Goal: Obtain resource: Obtain resource

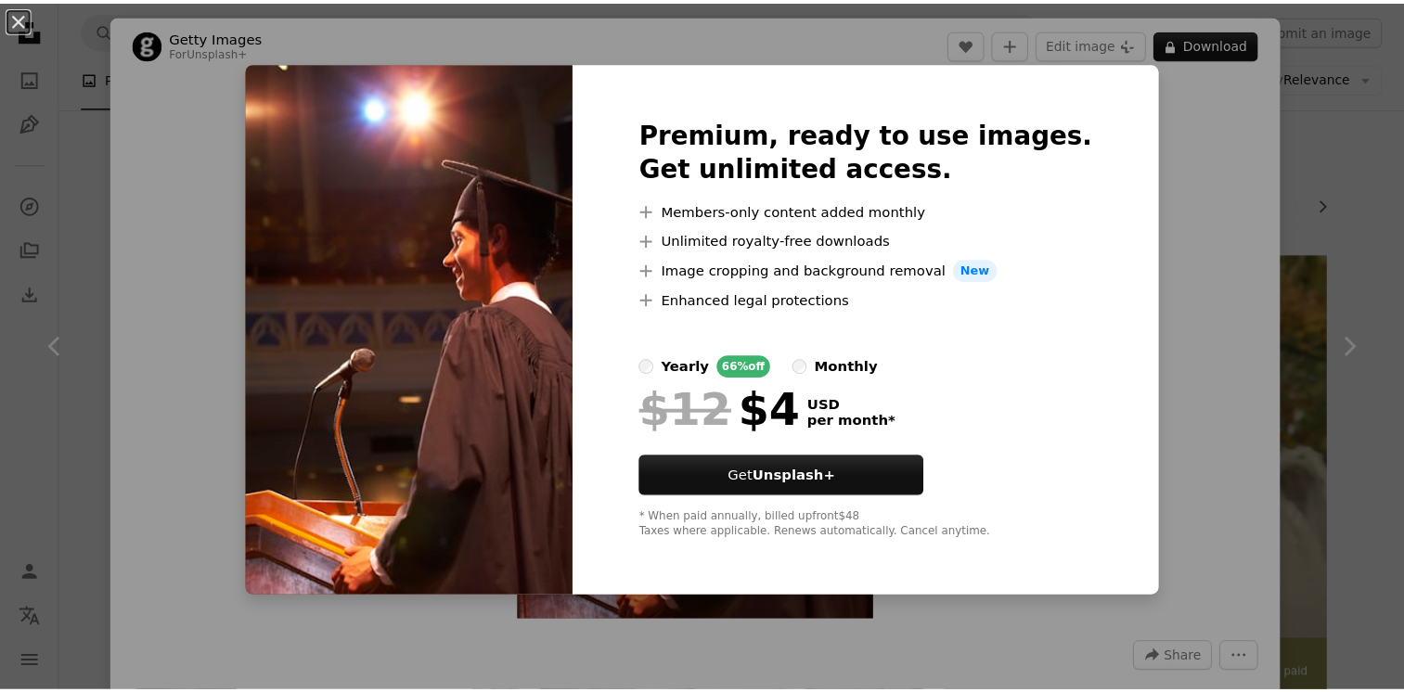
scroll to position [1025, 0]
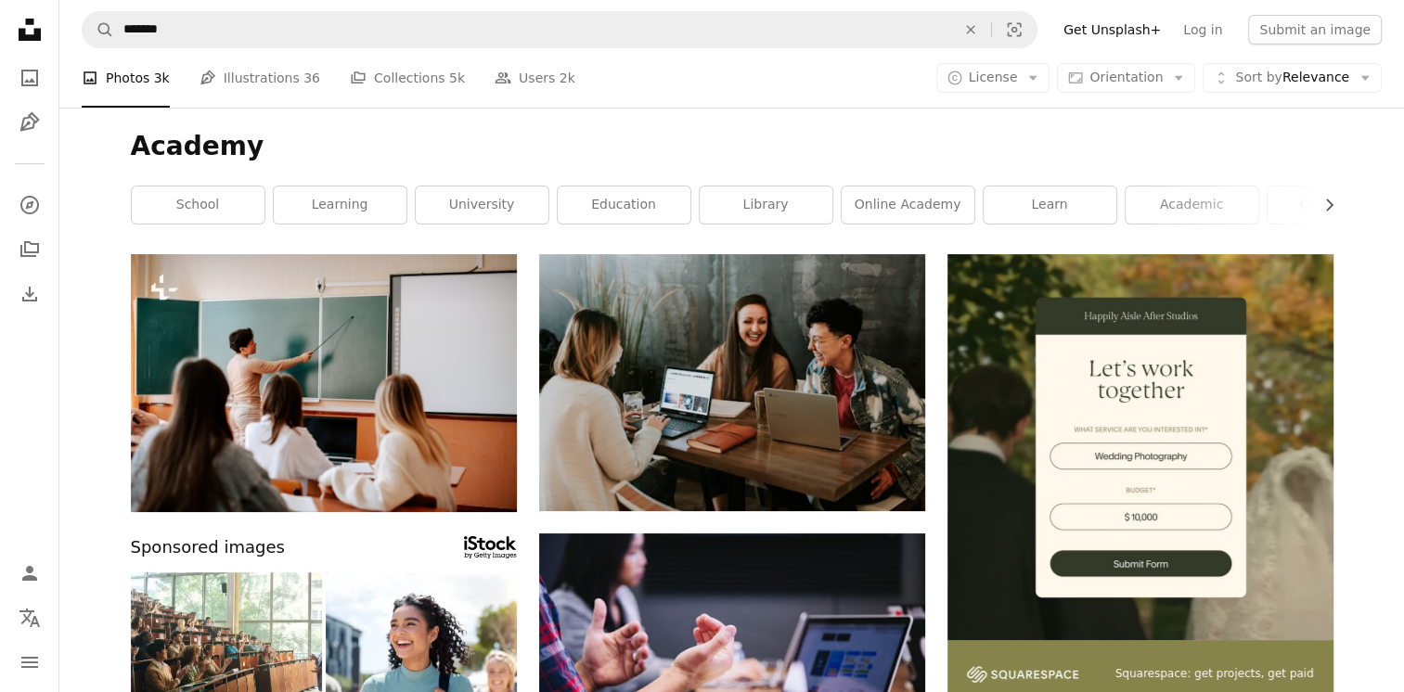
click at [334, 115] on div "Academy Chevron right school learning university education library online acade…" at bounding box center [732, 181] width 1247 height 147
click at [816, 156] on h1 "Academy" at bounding box center [732, 146] width 1203 height 33
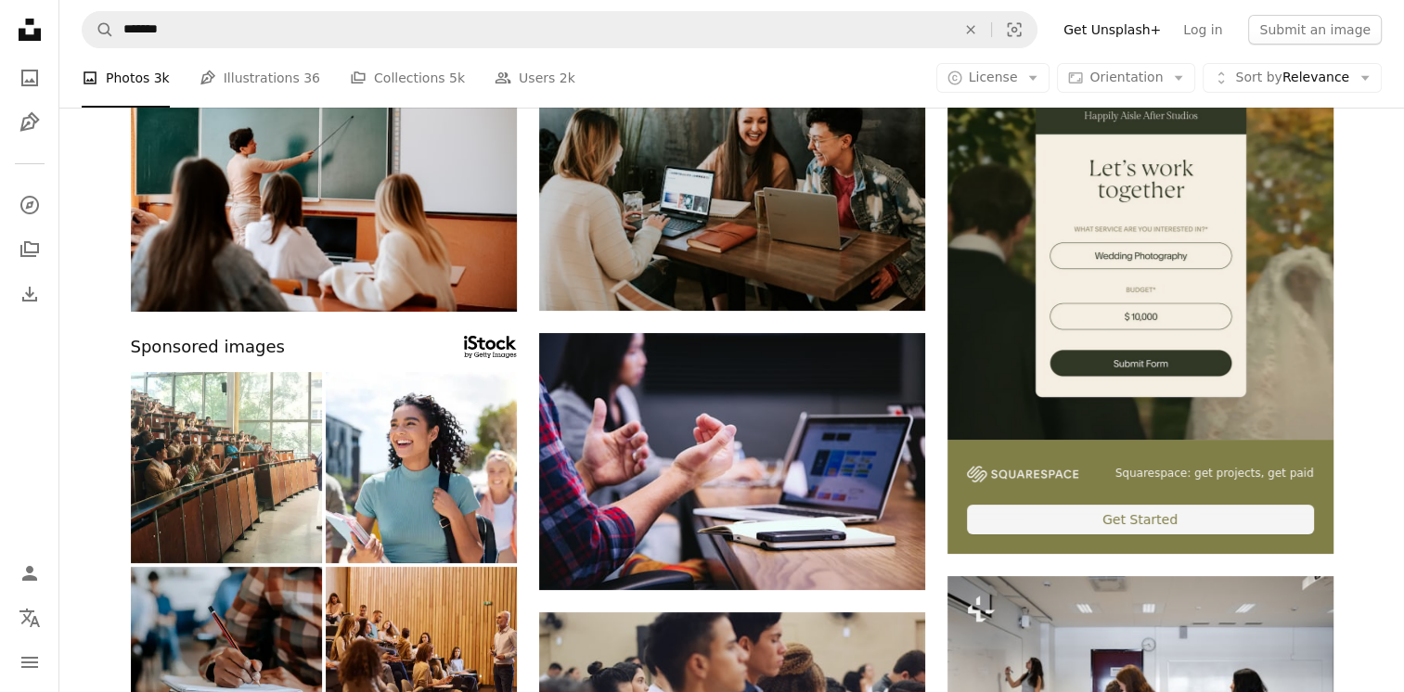
scroll to position [278, 0]
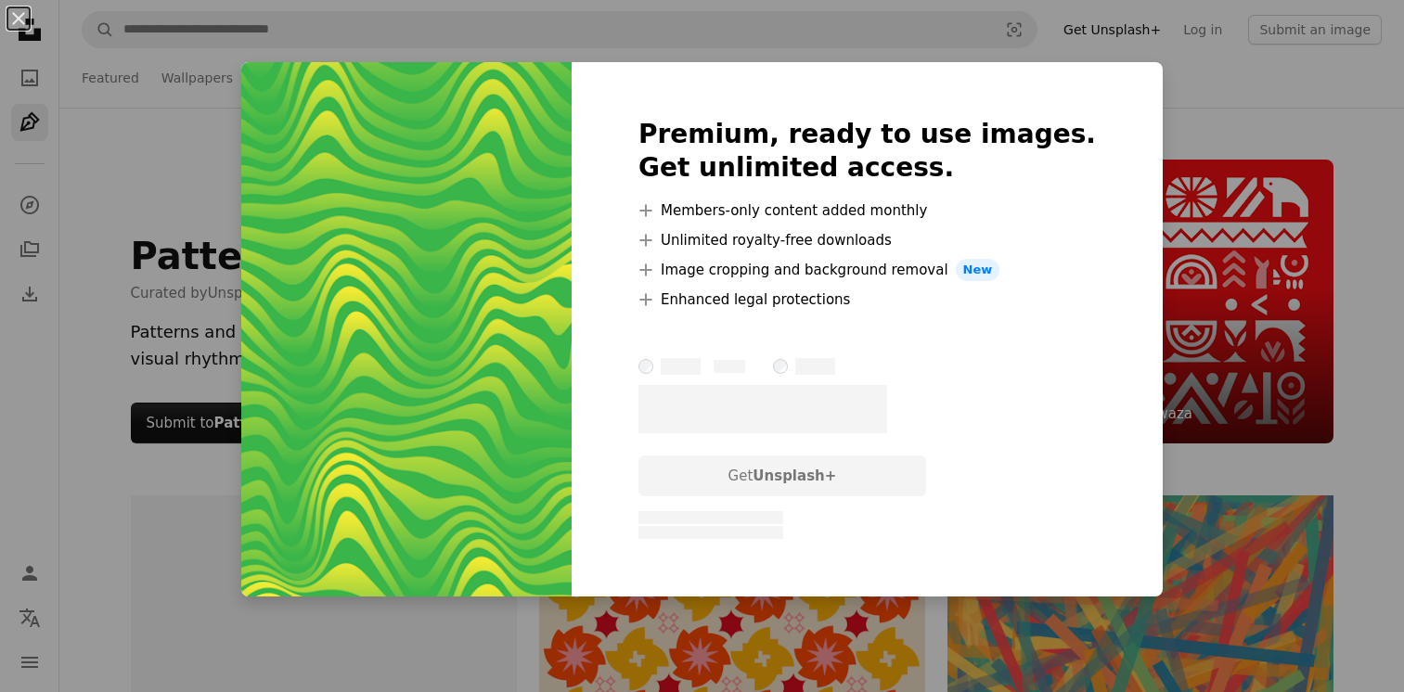
scroll to position [650, 0]
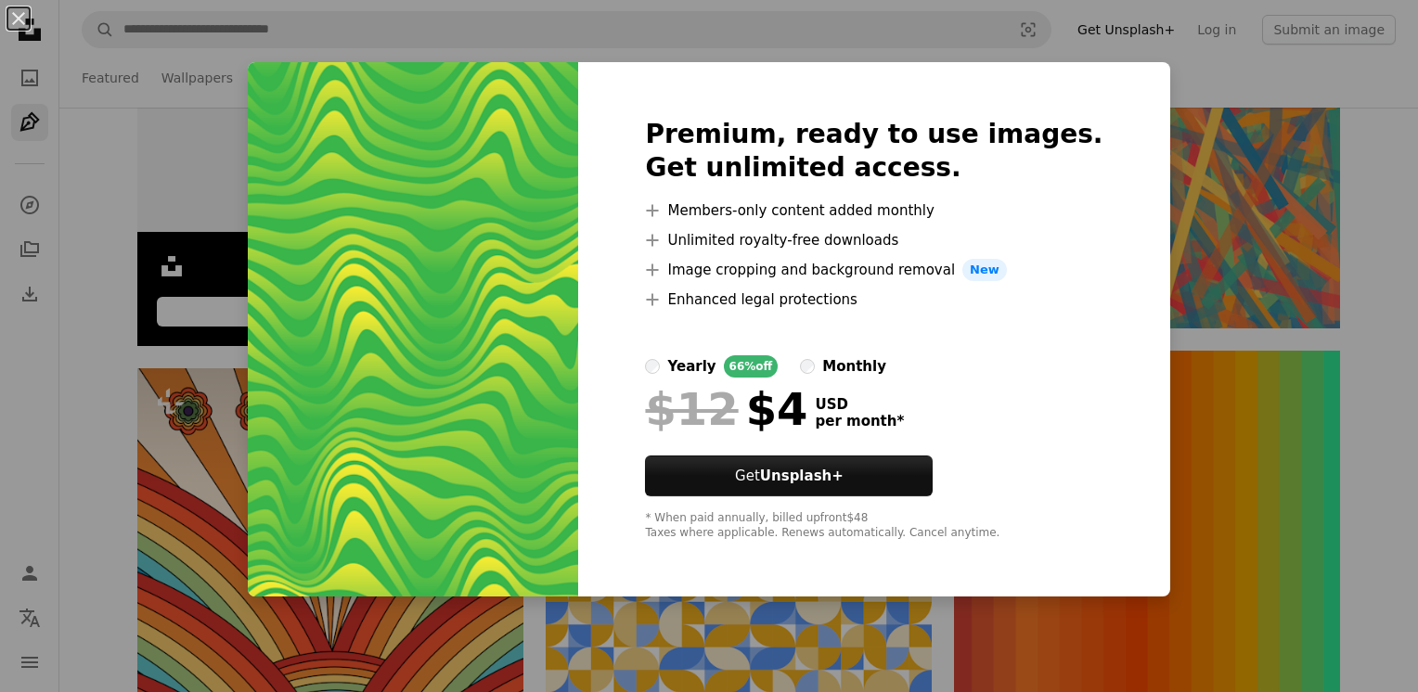
click at [1200, 149] on div "An X shape Premium, ready to use images. Get unlimited access. A plus sign Memb…" at bounding box center [709, 346] width 1418 height 692
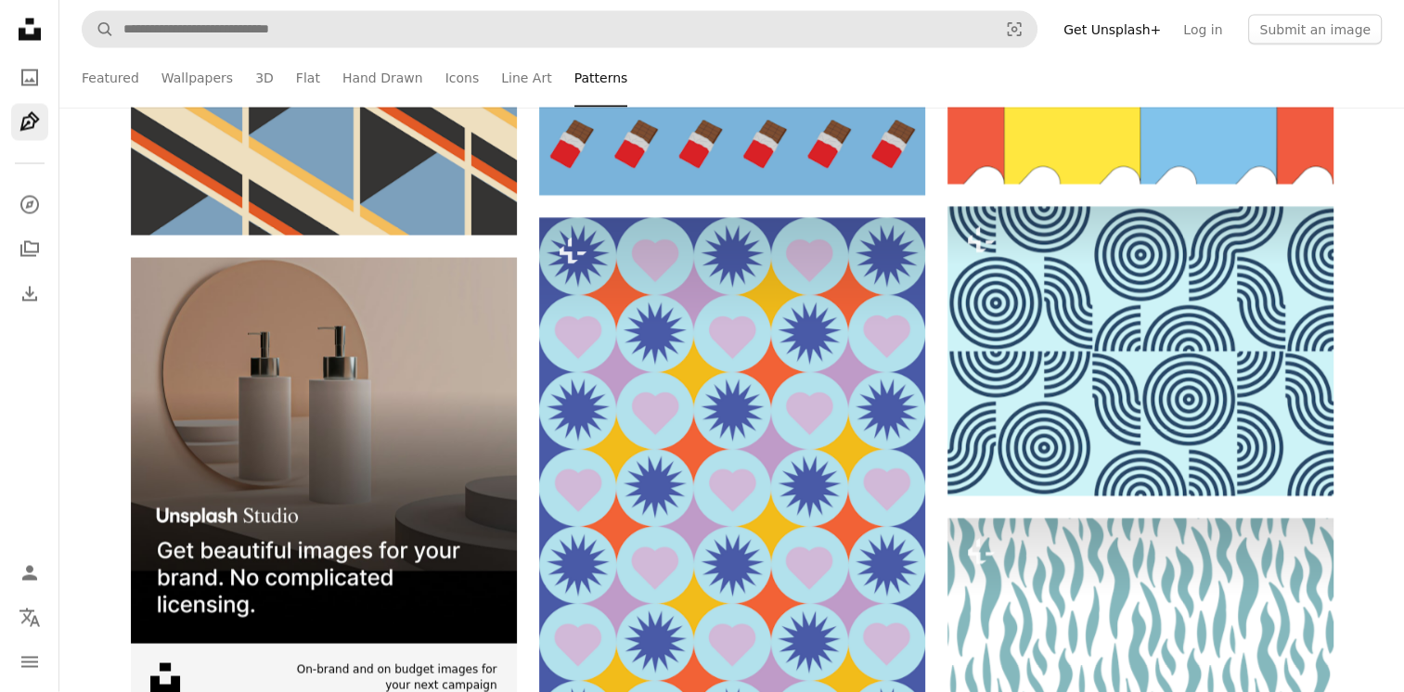
scroll to position [3619, 0]
